Goal: Task Accomplishment & Management: Complete application form

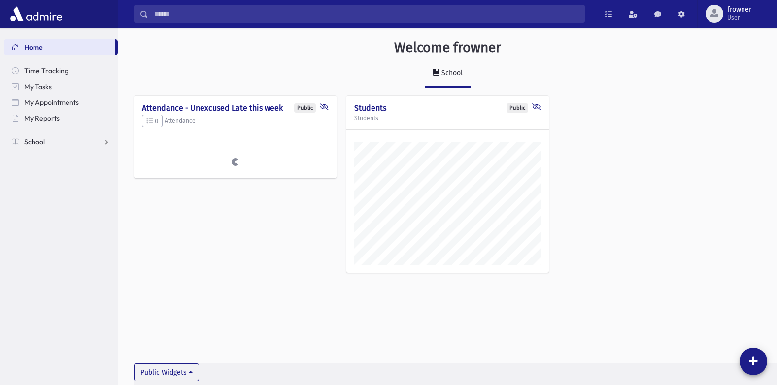
scroll to position [380, 659]
click at [25, 141] on span "School" at bounding box center [34, 141] width 21 height 9
click at [45, 175] on span "Attendance" at bounding box center [48, 173] width 36 height 9
click at [46, 189] on span "Entry" at bounding box center [45, 189] width 17 height 9
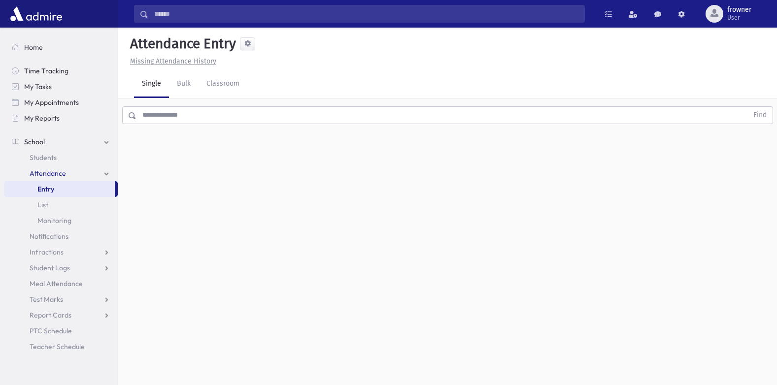
click at [181, 109] on input "text" at bounding box center [441, 115] width 611 height 18
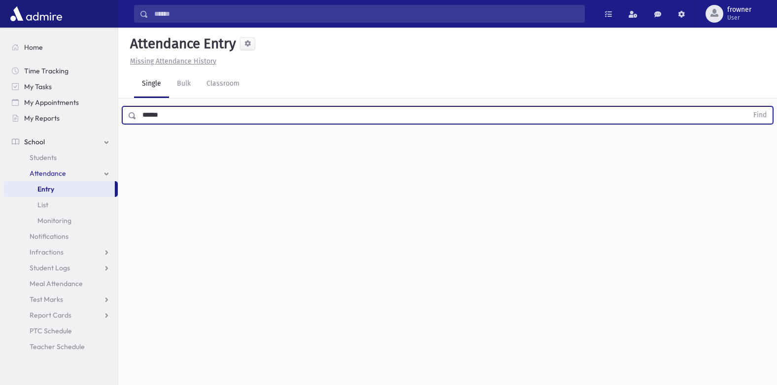
click at [747, 107] on button "Find" at bounding box center [759, 115] width 25 height 17
type input "*"
type input "**"
click at [747, 107] on button "Find" at bounding box center [759, 115] width 25 height 17
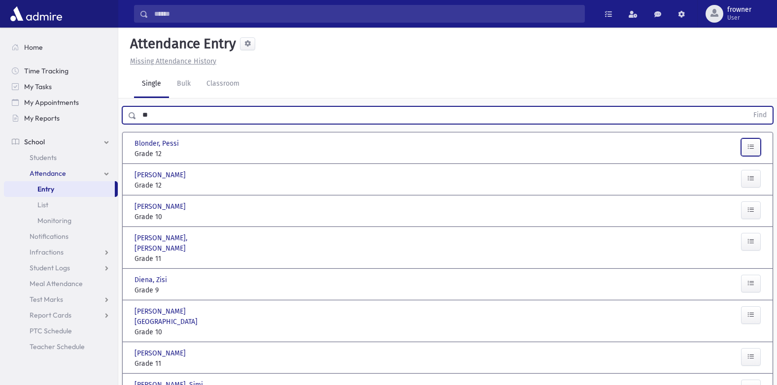
click at [749, 147] on icon "button" at bounding box center [750, 147] width 7 height 8
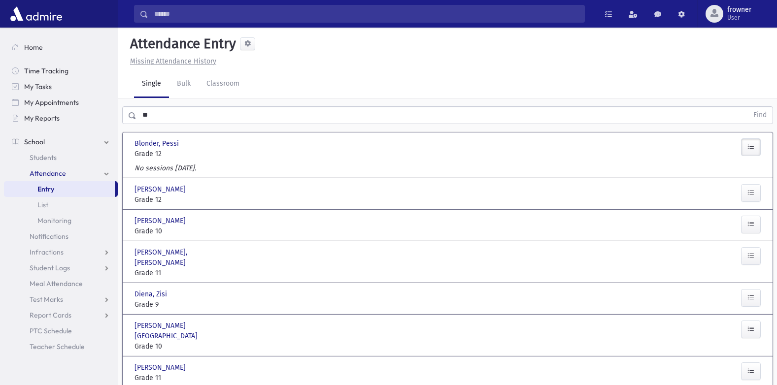
click at [759, 146] on button "button" at bounding box center [751, 147] width 20 height 18
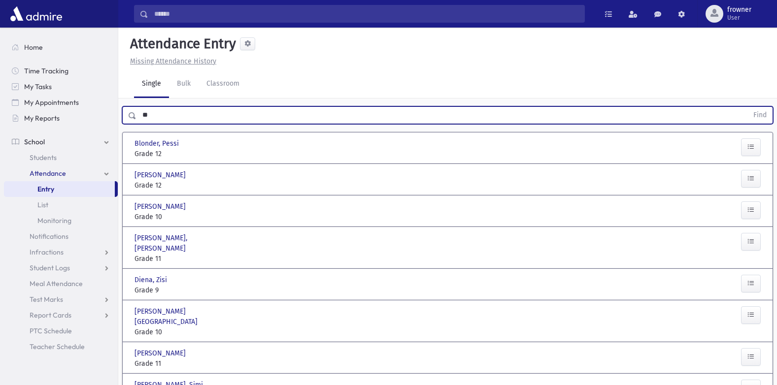
drag, startPoint x: 167, startPoint y: 108, endPoint x: -2, endPoint y: 75, distance: 172.2
click at [0, 75] on html "Search Results Students" at bounding box center [388, 192] width 777 height 385
